Goal: Use online tool/utility: Use online tool/utility

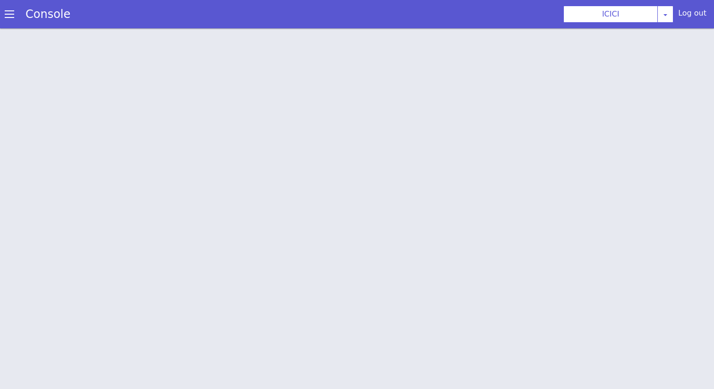
scroll to position [3, 0]
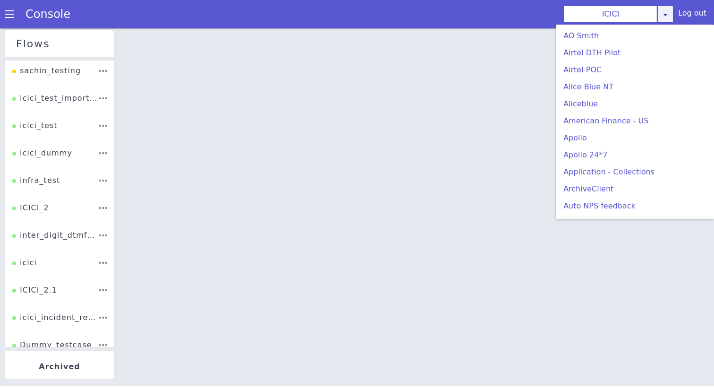
click at [669, 17] on icon at bounding box center [666, 15] width 8 height 8
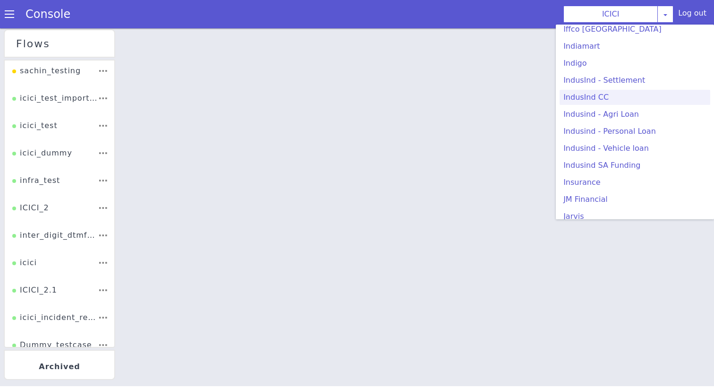
scroll to position [164, 0]
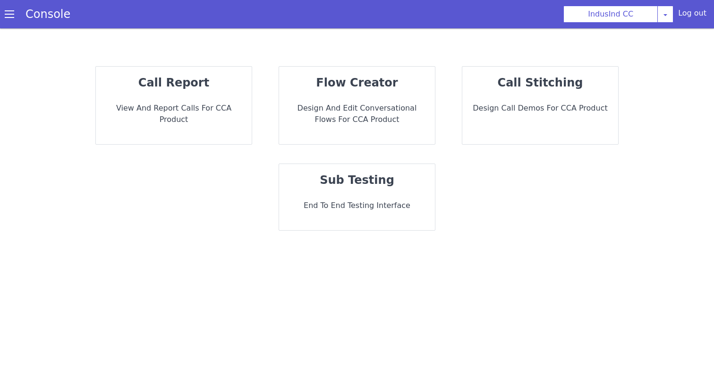
click at [510, 81] on strong "call stitching" at bounding box center [540, 82] width 85 height 13
click at [549, 87] on strong "call stitching" at bounding box center [540, 82] width 85 height 13
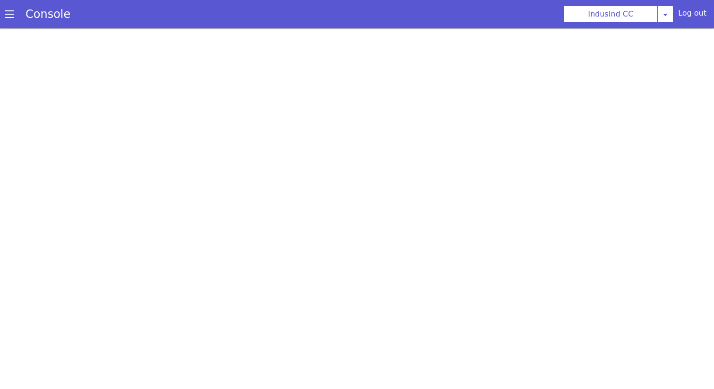
scroll to position [3, 0]
select select "hi"
select select "hi-IN-Wavenet-A"
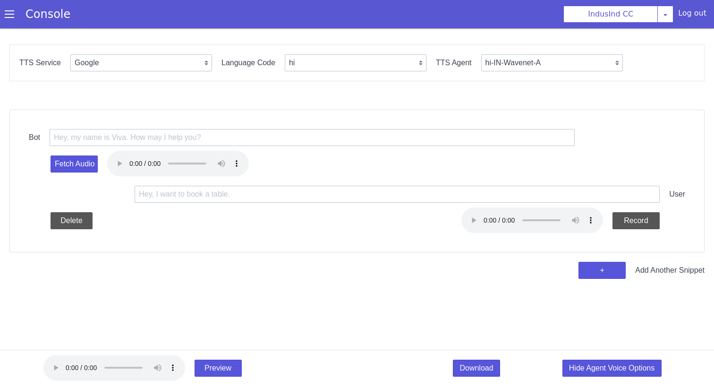
click at [154, 75] on div "TTS Service Google Vernacular Azure Language Code en hi ta te ml gu bn kn id-ID…" at bounding box center [356, 62] width 695 height 37
click at [154, 67] on select "Google Vernacular Azure" at bounding box center [141, 62] width 142 height 17
select select "Azure"
click at [70, 54] on select "Google Vernacular Azure" at bounding box center [141, 62] width 142 height 17
select select "en"
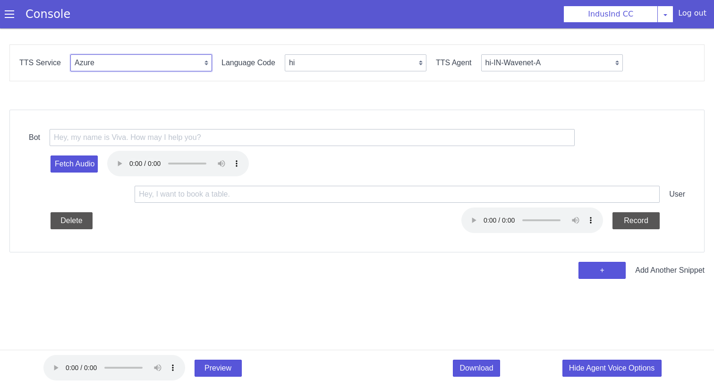
select select "en-IN-Heera"
click at [277, 63] on div "TTS Service Google Vernacular Azure Language Code en en-IN en-US en-GB hi ta te…" at bounding box center [356, 62] width 695 height 37
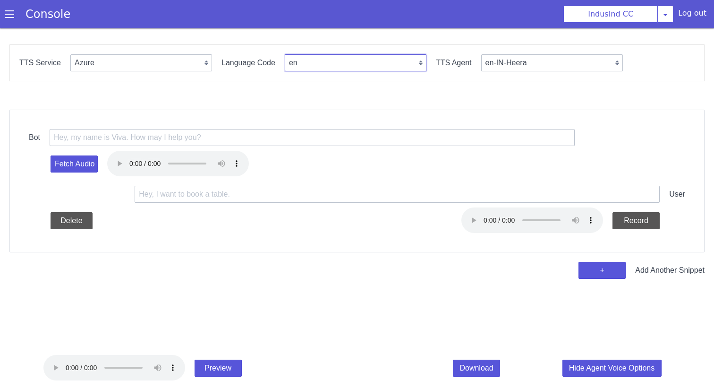
click at [290, 63] on select "en en-IN en-US en-GB hi ta te mr ms id-ID en-AU" at bounding box center [356, 62] width 142 height 17
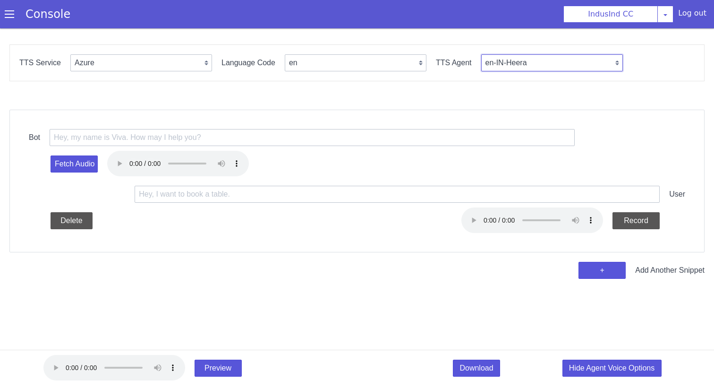
click at [498, 57] on select "en-IN-Heera en-IN-PriyaRUS en-IN-Ravi en-GB-George en-GB-HazelRUS en-GB-Susan e…" at bounding box center [552, 62] width 142 height 17
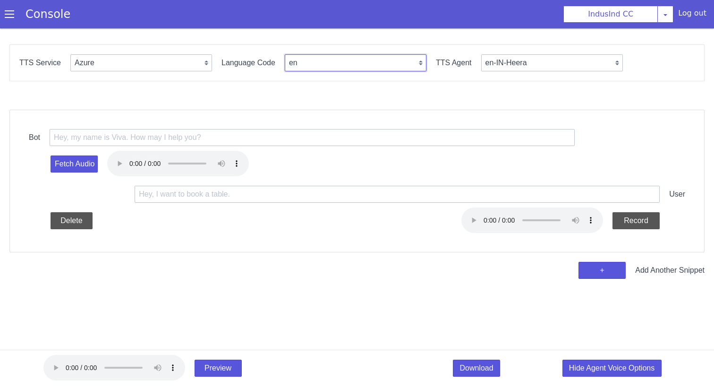
click at [368, 66] on select "en en-IN en-US en-GB hi ta te mr ms id-ID en-AU" at bounding box center [356, 62] width 142 height 17
select select "en-IN"
click at [285, 54] on select "en en-IN en-US en-GB hi ta te mr ms id-ID en-AU" at bounding box center [356, 62] width 142 height 17
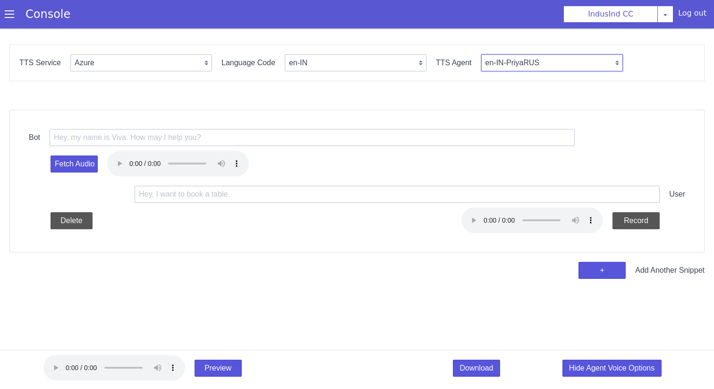
click at [530, 71] on select "en-IN-PriyaRUS en-IN-Ravi en-IN-NeerjaNeural en-IN-PrabhatNeural" at bounding box center [552, 62] width 142 height 17
select select "en-IN-PrabhatNeural"
click at [481, 54] on select "en-IN-PriyaRUS en-IN-Ravi en-IN-NeerjaNeural en-IN-PrabhatNeural" at bounding box center [552, 62] width 142 height 17
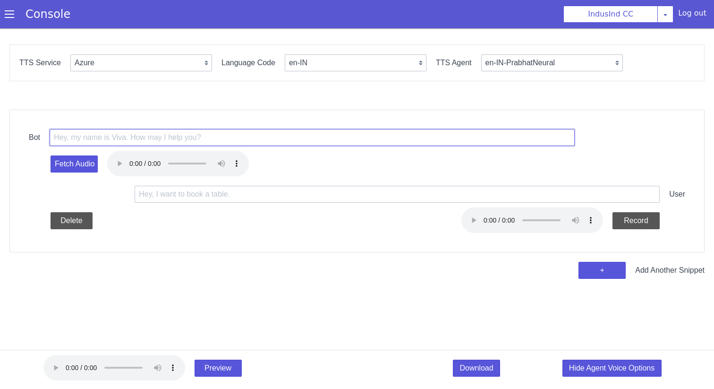
click at [415, 140] on input "text" at bounding box center [312, 137] width 525 height 17
paste input "Hi [Customer Name], this is an important reminder regarding your credit card en…"
type input "Hi [Customer Name], this is an important reminder regarding your credit card en…"
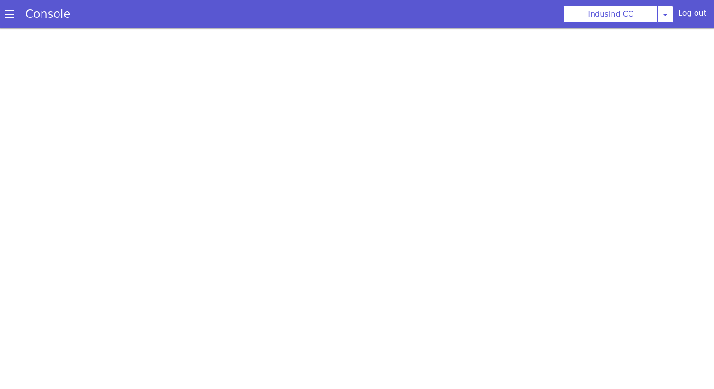
select select "hi"
select select "hi-IN-Wavenet-A"
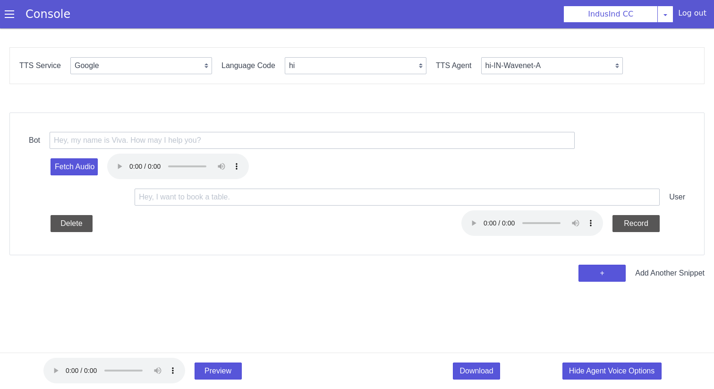
scroll to position [3, 0]
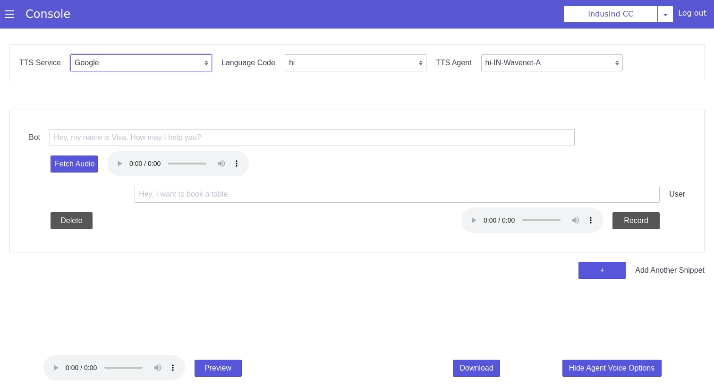
click at [172, 59] on select "Google Vernacular Azure" at bounding box center [141, 62] width 142 height 17
select select "Azure"
click at [70, 54] on select "Google Vernacular Azure" at bounding box center [141, 62] width 142 height 17
select select "en"
select select "en-IN-Heera"
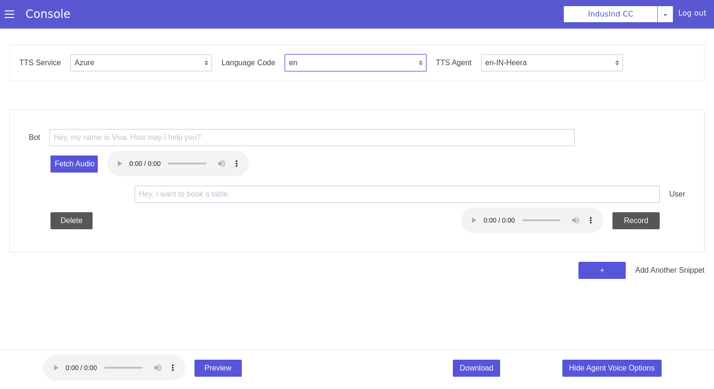
click at [315, 64] on select "en en-IN en-US en-GB hi ta te mr ms id-ID en-AU" at bounding box center [356, 62] width 142 height 17
select select "en-IN"
click at [285, 54] on select "en en-IN en-US en-GB hi ta te mr ms id-ID en-AU" at bounding box center [356, 62] width 142 height 17
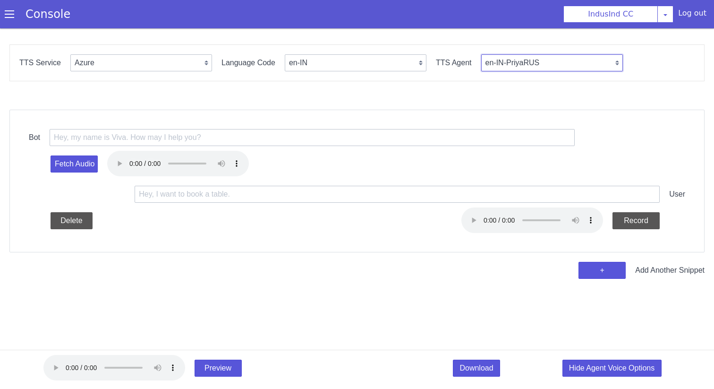
click at [519, 69] on select "en-IN-PriyaRUS en-IN-Ravi en-IN-NeerjaNeural en-IN-PrabhatNeural" at bounding box center [552, 62] width 142 height 17
select select "en-IN-PrabhatNeural"
click at [481, 54] on select "en-IN-PriyaRUS en-IN-Ravi en-IN-NeerjaNeural en-IN-PrabhatNeural" at bounding box center [552, 62] width 142 height 17
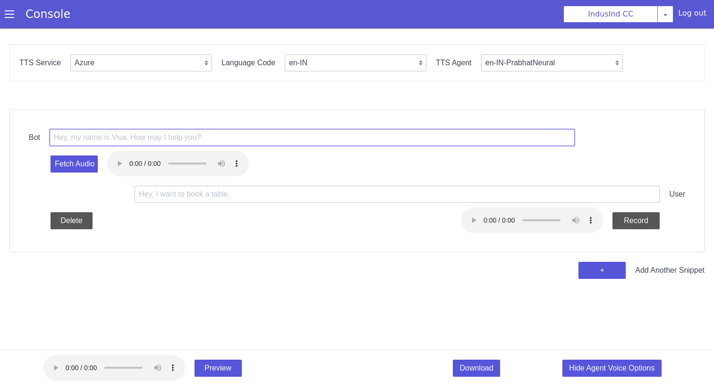
click at [457, 136] on input "text" at bounding box center [312, 137] width 525 height 17
paste input "Hi [Customer Name], this is an important reminder regarding your credit card en…"
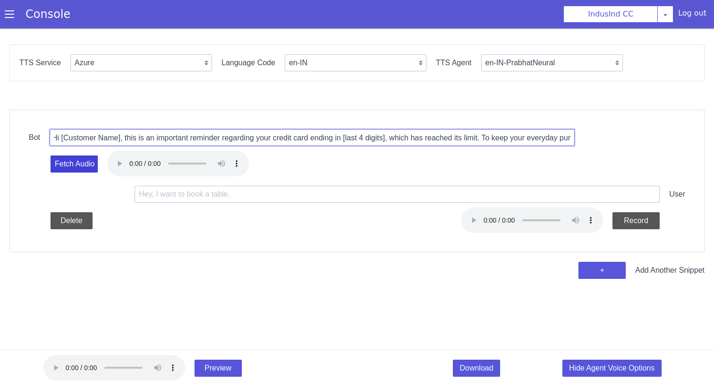
type input "Hi [Customer Name], this is an important reminder regarding your credit card en…"
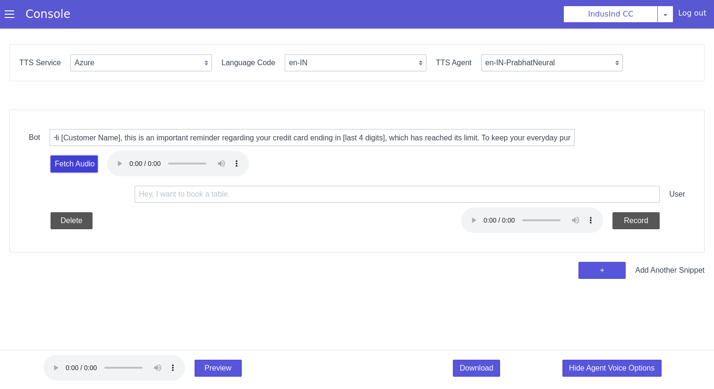
click at [91, 168] on button "Fetch Audio" at bounding box center [74, 163] width 47 height 17
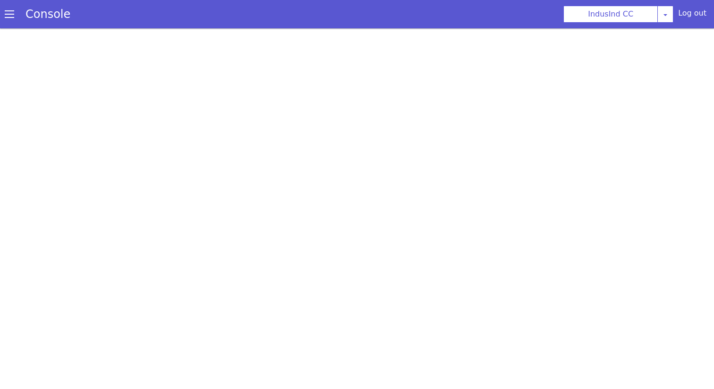
select select "Azure"
select select "en-IN"
select select "en-IN-PrabhatNeural"
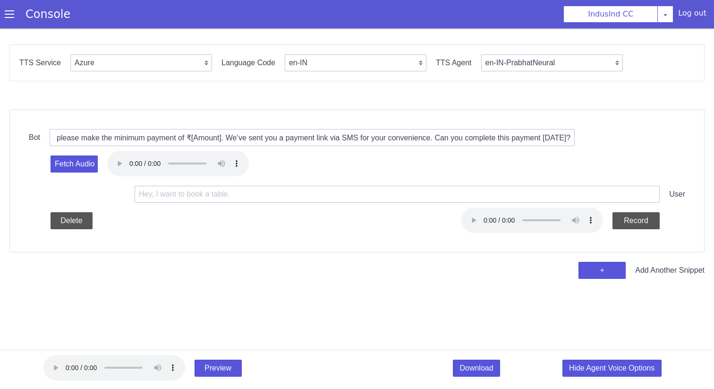
scroll to position [0, 722]
